Goal: Check status: Check status

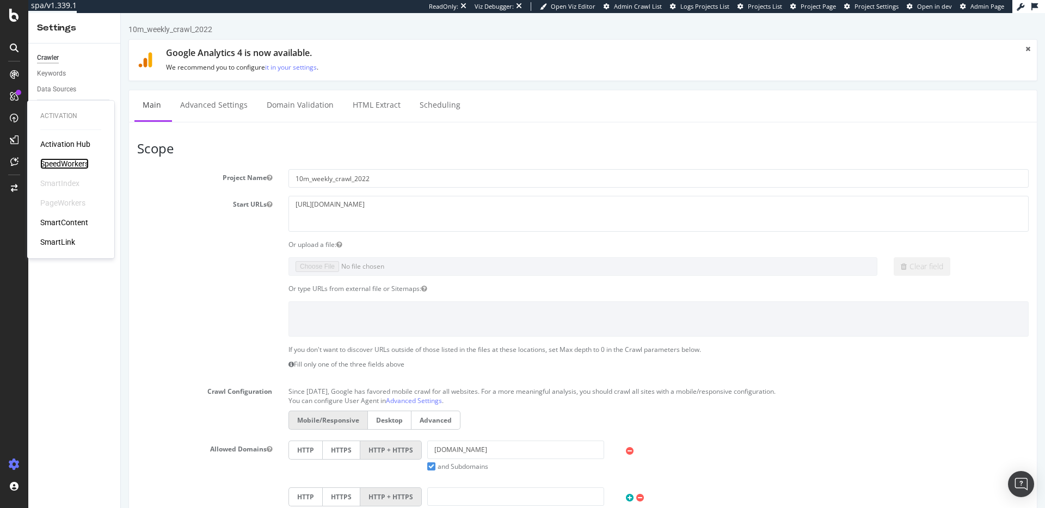
click at [67, 164] on div "SpeedWorkers" at bounding box center [64, 163] width 48 height 11
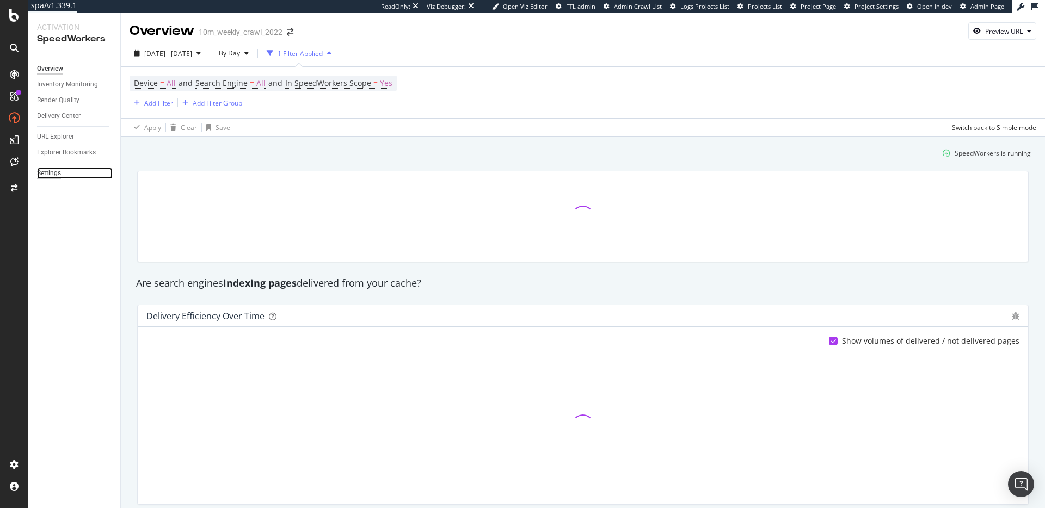
click at [53, 174] on div "Settings" at bounding box center [49, 173] width 24 height 11
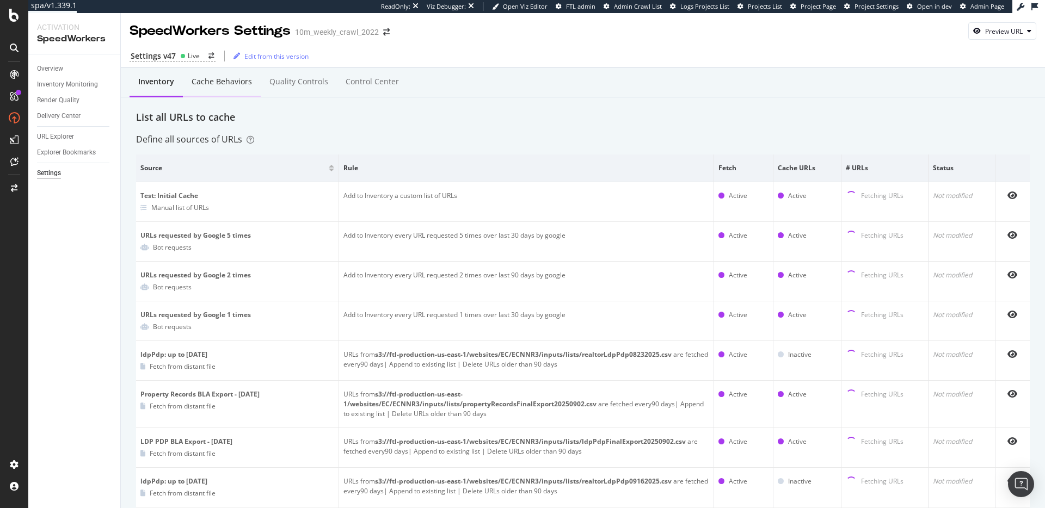
click at [217, 84] on div "Cache behaviors" at bounding box center [222, 81] width 60 height 11
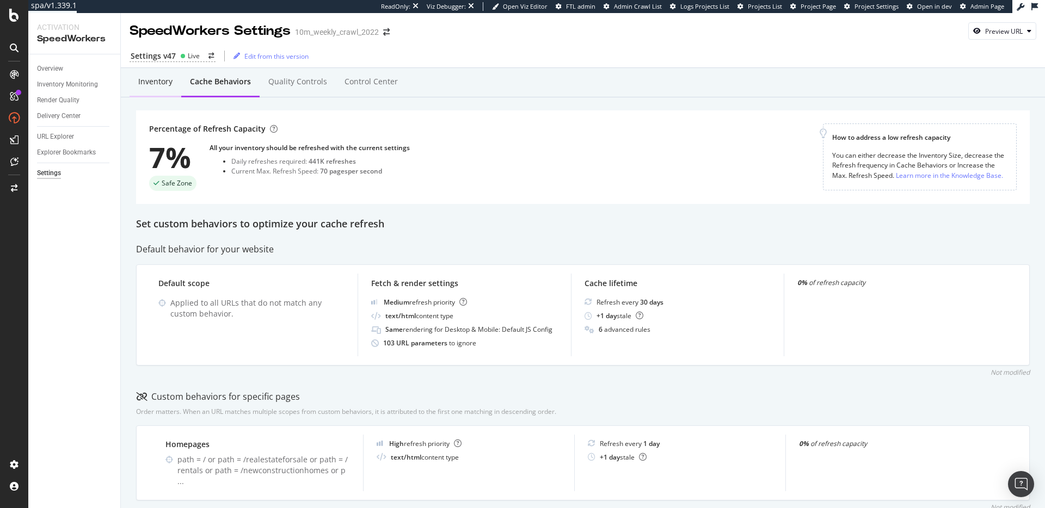
click at [148, 82] on div "Inventory" at bounding box center [155, 81] width 34 height 11
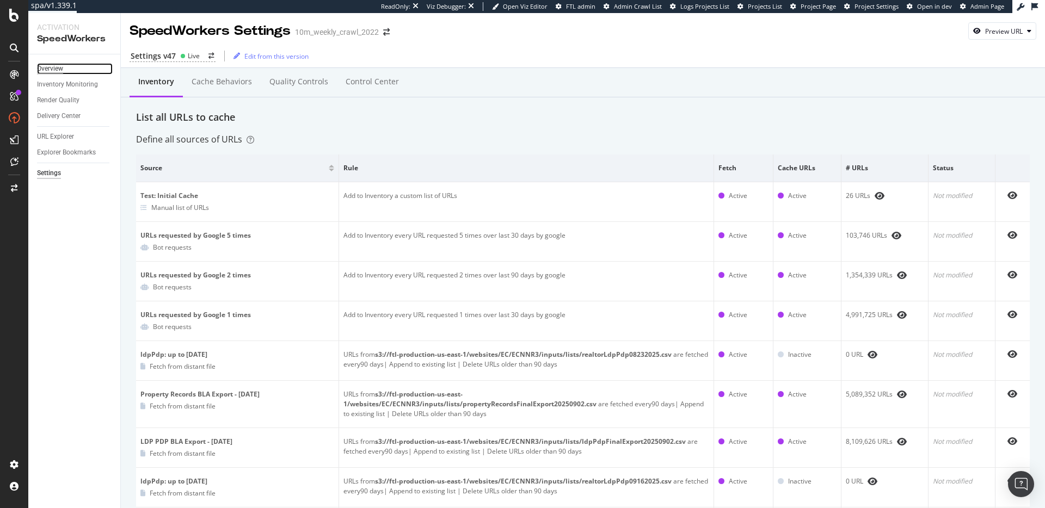
click at [53, 64] on div "Overview" at bounding box center [50, 68] width 26 height 11
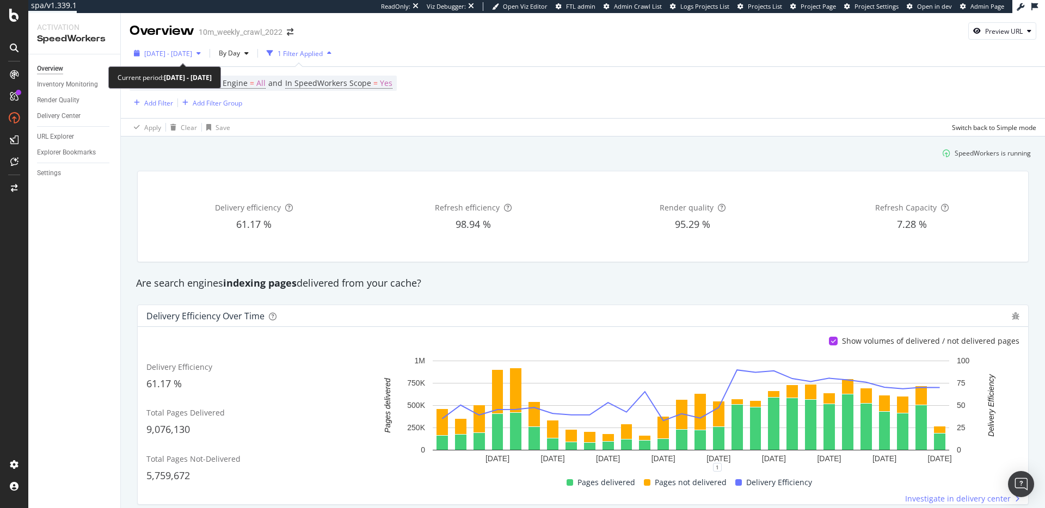
click at [192, 53] on span "[DATE] - [DATE]" at bounding box center [168, 53] width 48 height 9
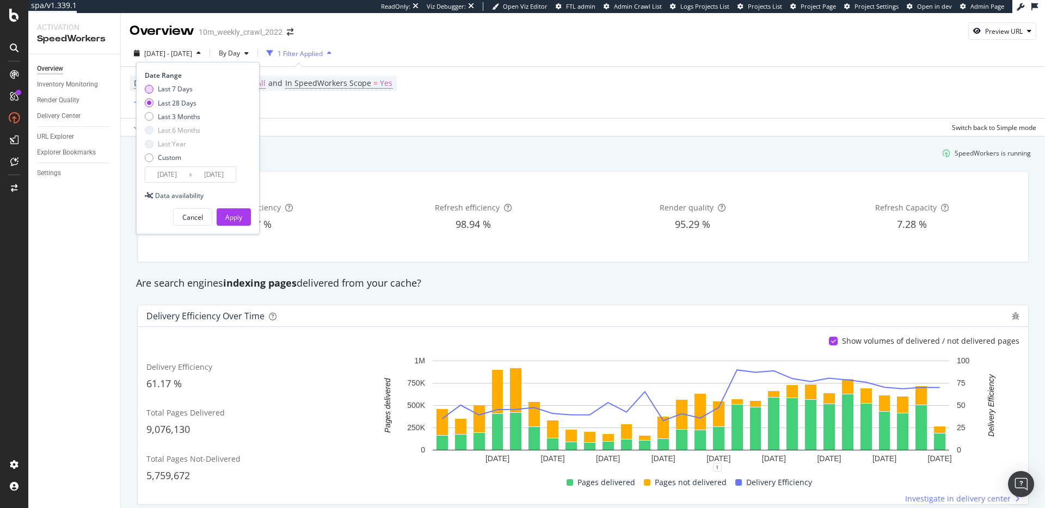
click at [191, 86] on div "Last 7 Days" at bounding box center [175, 88] width 35 height 9
click at [176, 177] on input "[DATE]" at bounding box center [167, 174] width 44 height 15
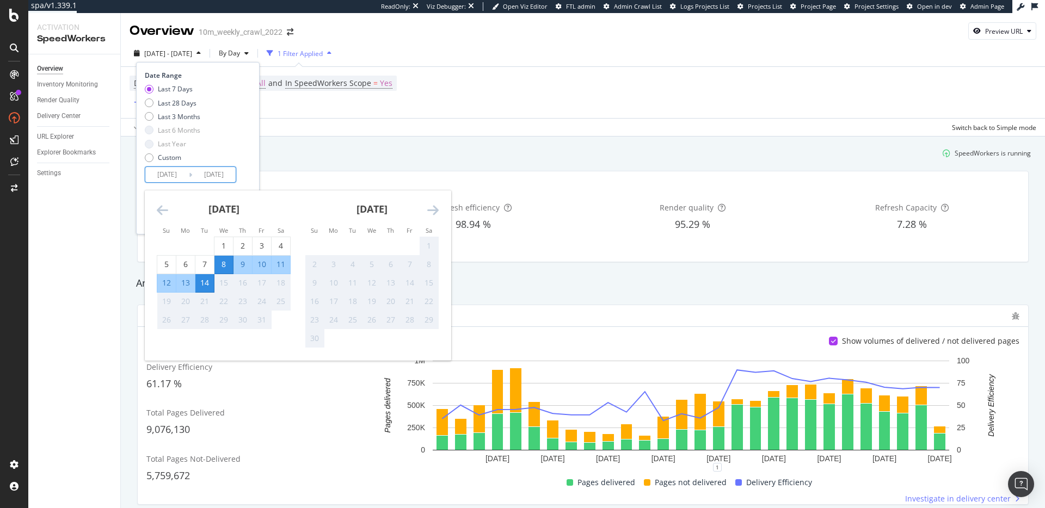
click at [181, 286] on div "13" at bounding box center [185, 283] width 19 height 11
type input "[DATE]"
click at [249, 173] on div "Date Range Last 7 Days Last 28 Days Last 3 Months Last 6 Months Last Year Custo…" at bounding box center [198, 127] width 106 height 112
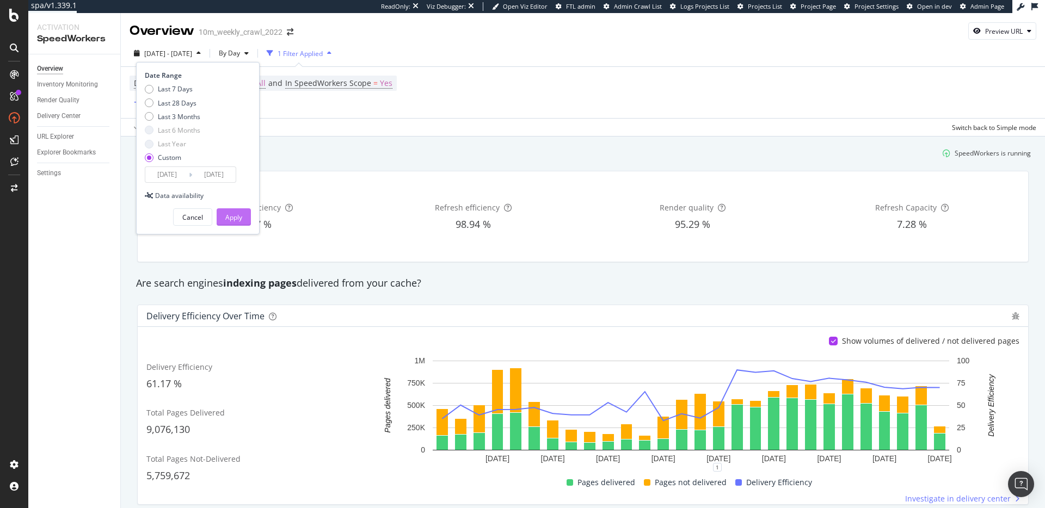
click at [233, 215] on div "Apply" at bounding box center [233, 217] width 17 height 9
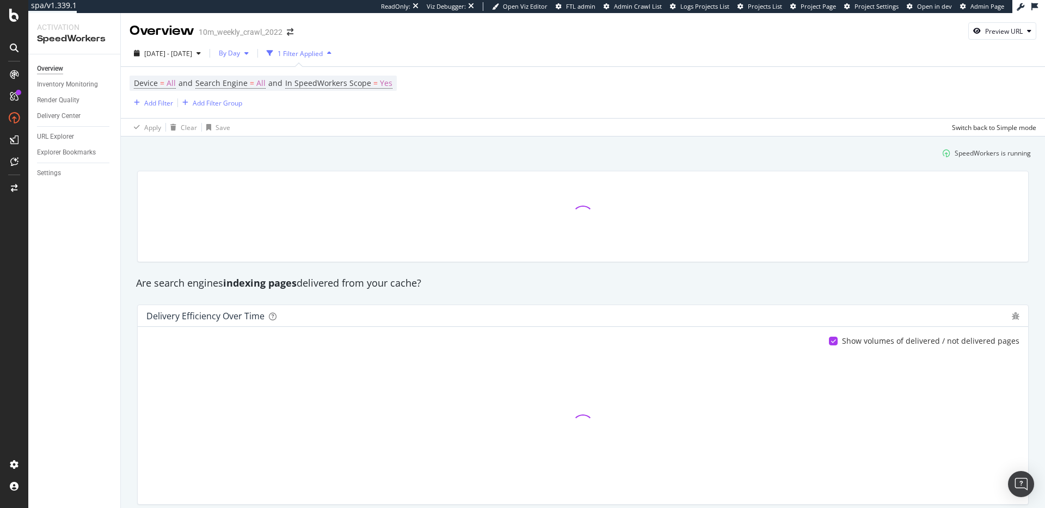
click at [249, 56] on icon "button" at bounding box center [246, 53] width 4 height 7
click at [268, 78] on span "By Hour" at bounding box center [258, 75] width 29 height 10
click at [354, 151] on div "SpeedWorkers is running" at bounding box center [583, 153] width 905 height 18
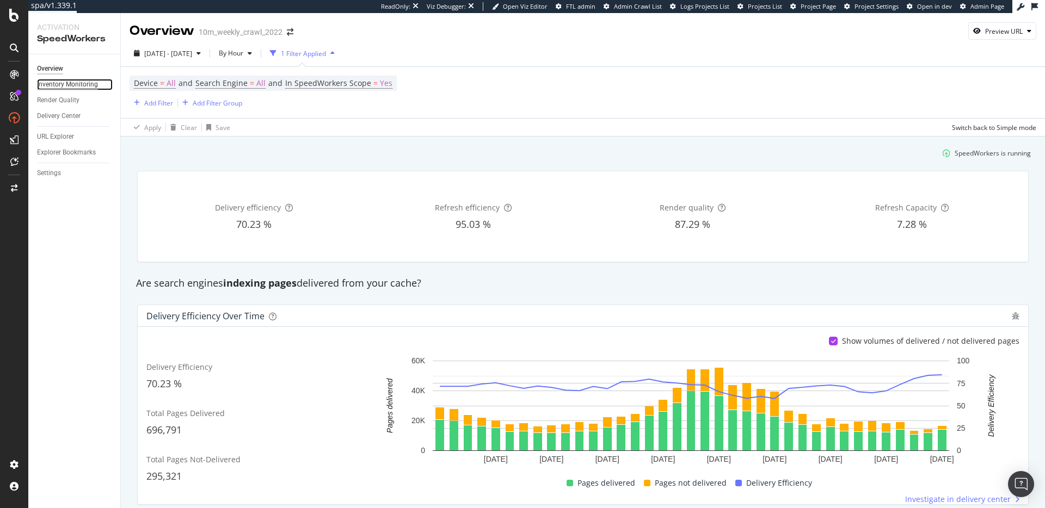
click at [59, 81] on div "Inventory Monitoring" at bounding box center [67, 84] width 61 height 11
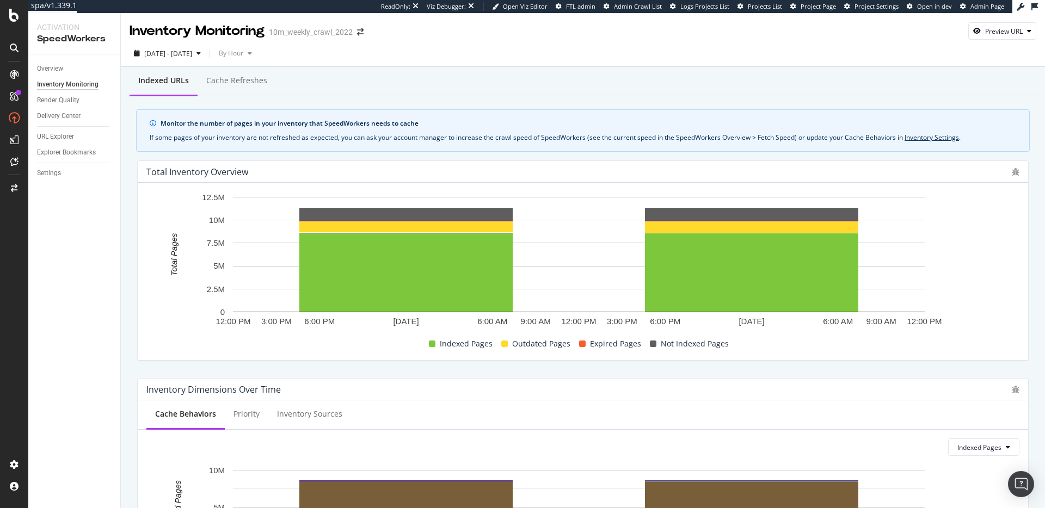
click at [579, 133] on div "If some pages of your inventory are not refreshed as expected, you can ask your…" at bounding box center [583, 138] width 867 height 10
